Goal: Find contact information: Find contact information

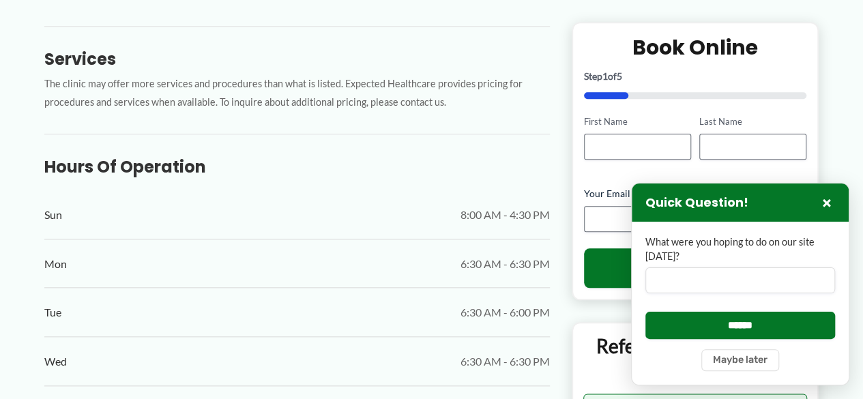
scroll to position [718, 0]
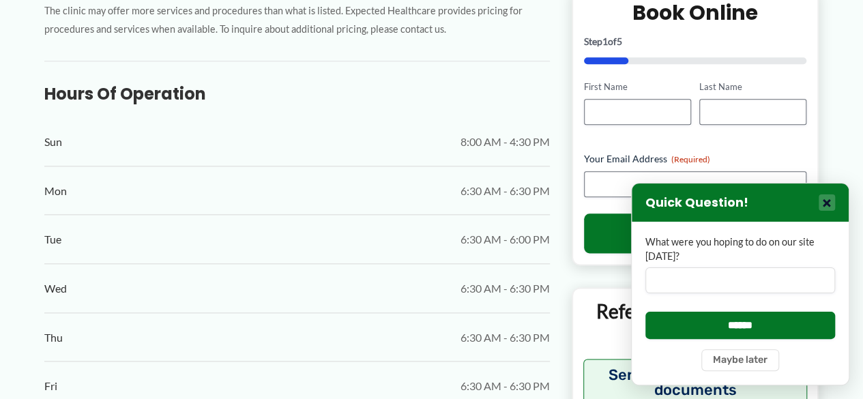
click at [826, 203] on button "×" at bounding box center [827, 202] width 16 height 16
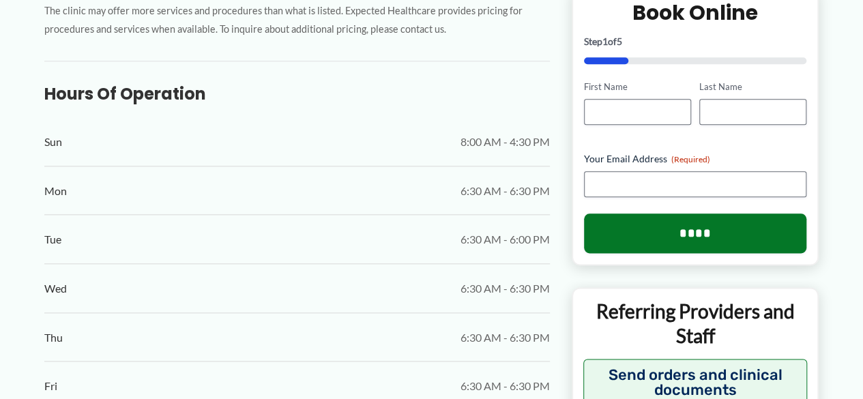
click at [515, 134] on span "8:00 AM - 4:30 PM" at bounding box center [504, 142] width 89 height 20
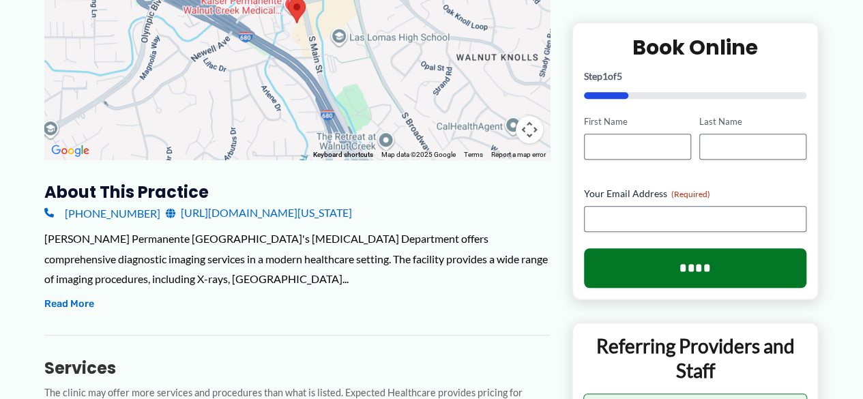
scroll to position [327, 0]
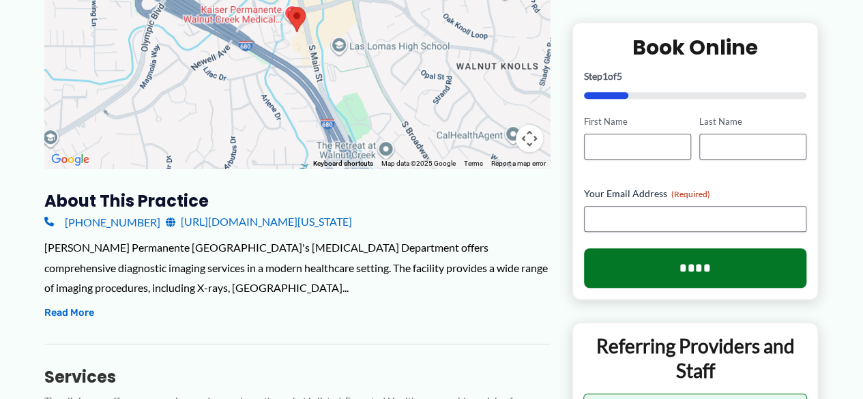
click at [352, 226] on link "[URL][DOMAIN_NAME][US_STATE]" at bounding box center [259, 221] width 186 height 20
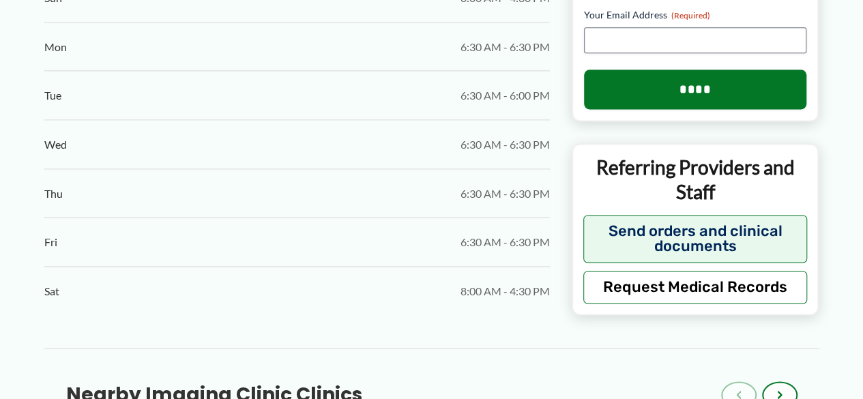
scroll to position [855, 0]
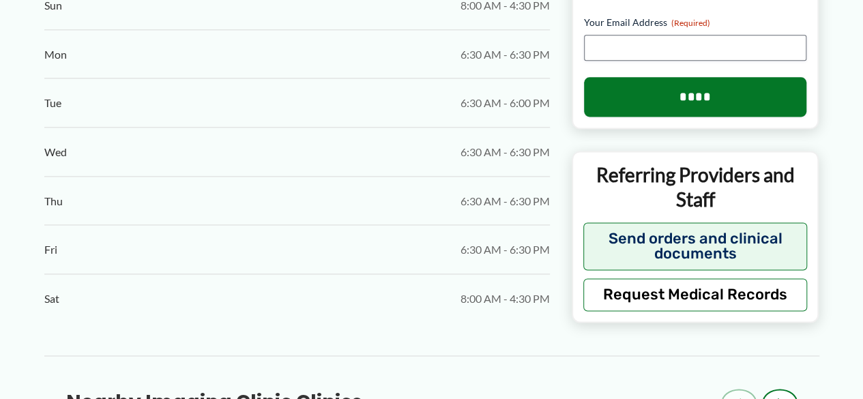
click at [68, 211] on div "Thu 6:30 AM - 6:30 PM" at bounding box center [296, 201] width 505 height 48
click at [487, 207] on span "6:30 AM - 6:30 PM" at bounding box center [504, 201] width 89 height 20
click at [496, 201] on span "6:30 AM - 6:30 PM" at bounding box center [504, 201] width 89 height 20
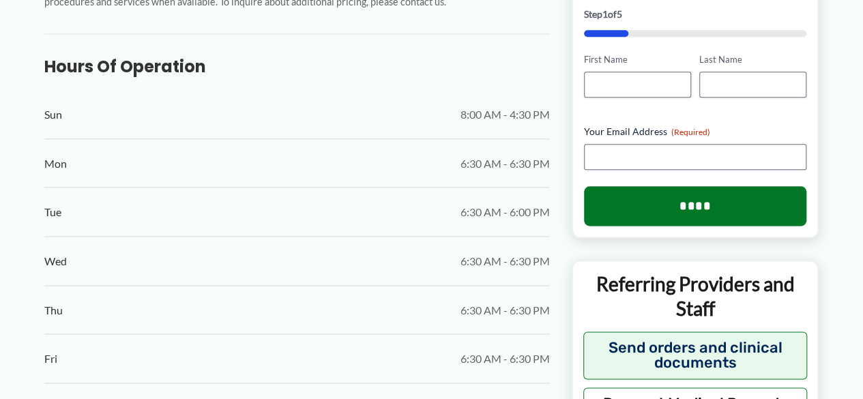
scroll to position [718, 0]
